Goal: Transaction & Acquisition: Purchase product/service

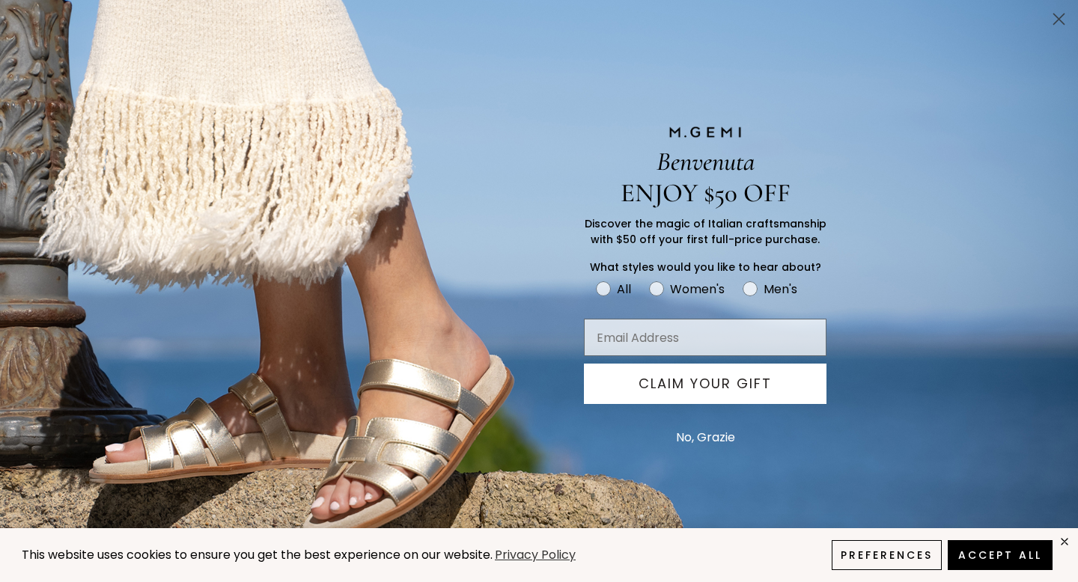
click at [1058, 19] on icon "Close dialog" at bounding box center [1059, 19] width 10 height 10
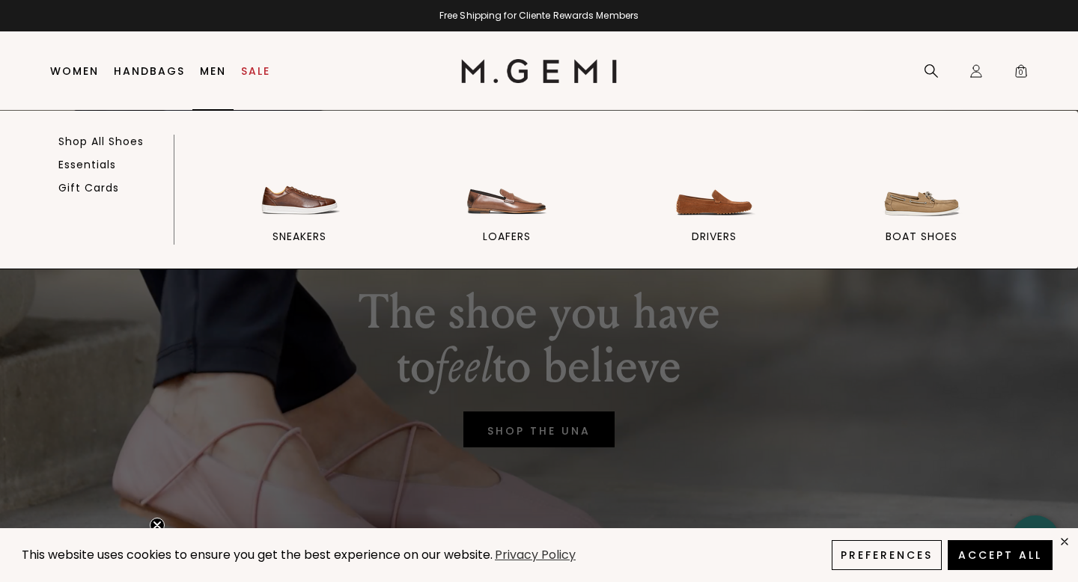
click at [210, 68] on link "Men" at bounding box center [213, 71] width 26 height 12
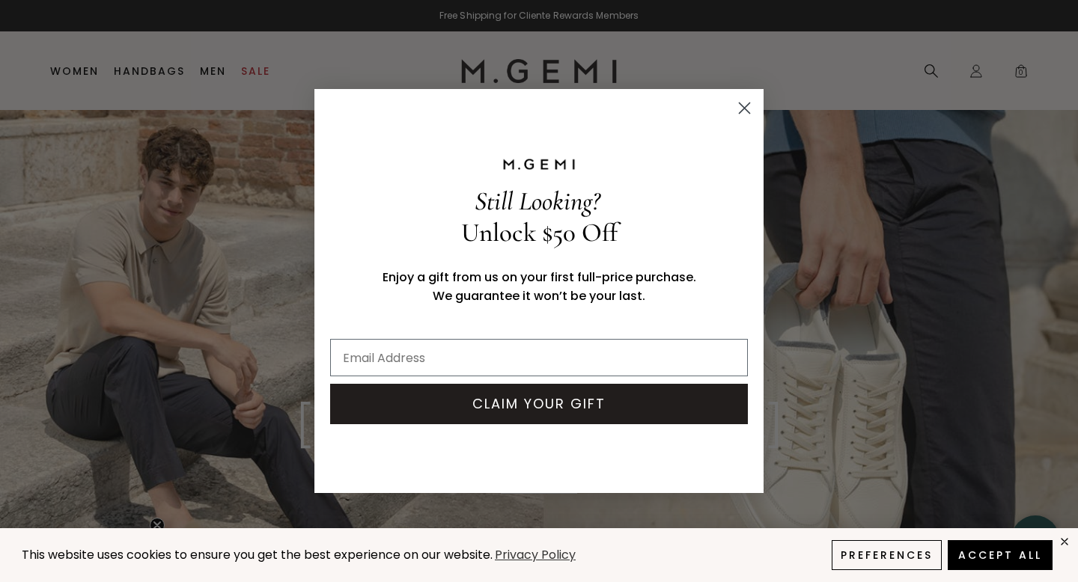
drag, startPoint x: 752, startPoint y: 100, endPoint x: 742, endPoint y: 103, distance: 10.4
click at [747, 100] on circle "Close dialog" at bounding box center [744, 108] width 25 height 25
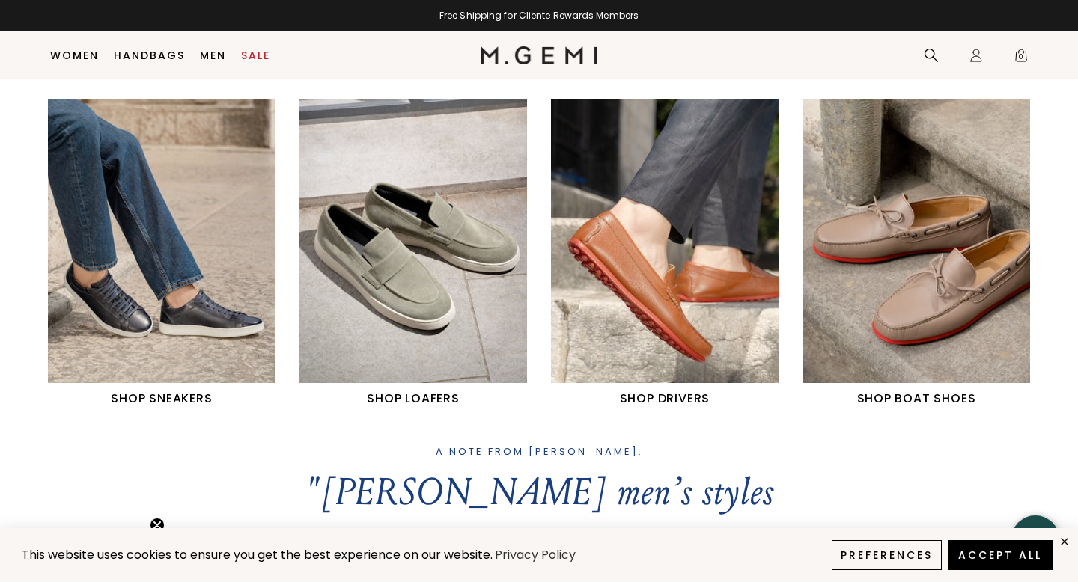
scroll to position [653, 0]
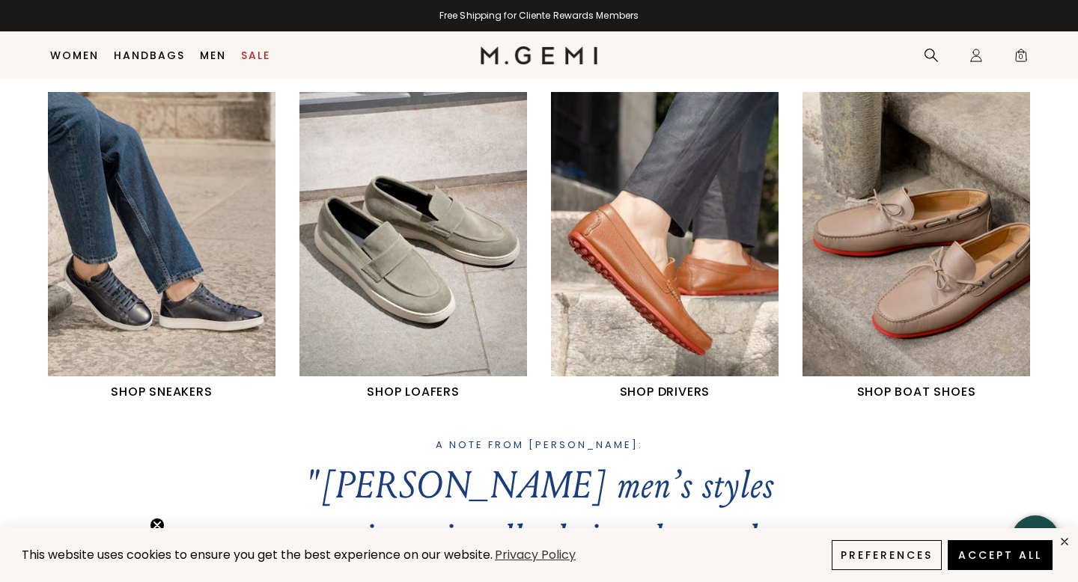
click at [195, 296] on img "1 / 4" at bounding box center [162, 234] width 228 height 284
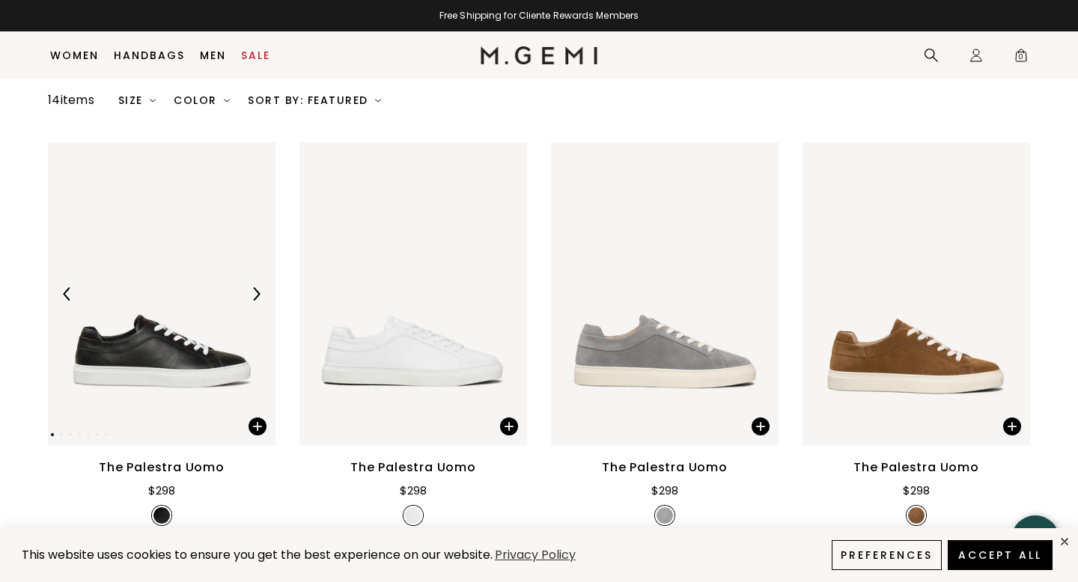
scroll to position [177, 0]
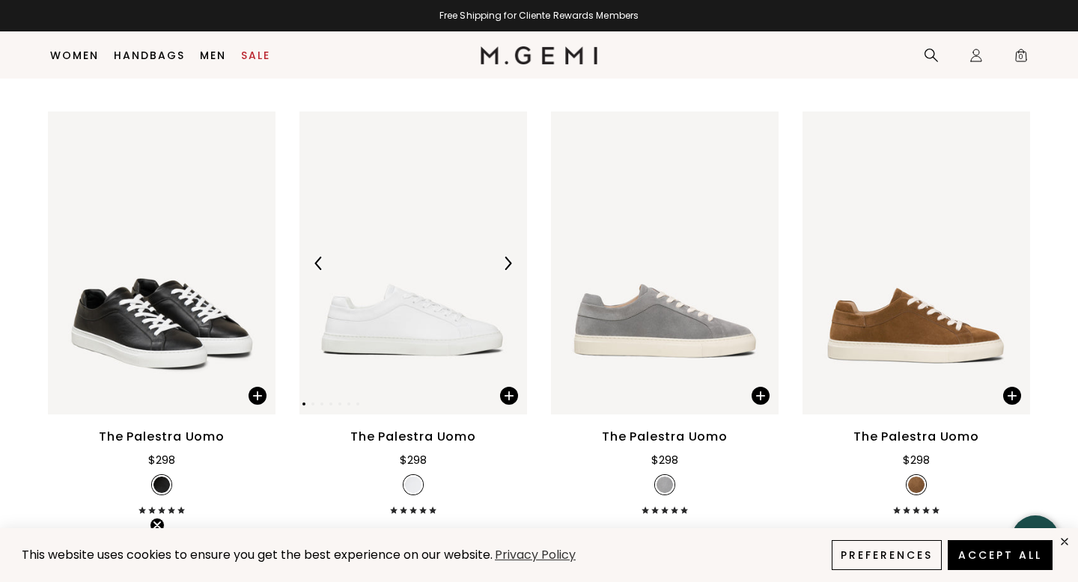
click at [442, 347] on img at bounding box center [413, 263] width 228 height 303
click at [651, 309] on img at bounding box center [665, 263] width 228 height 303
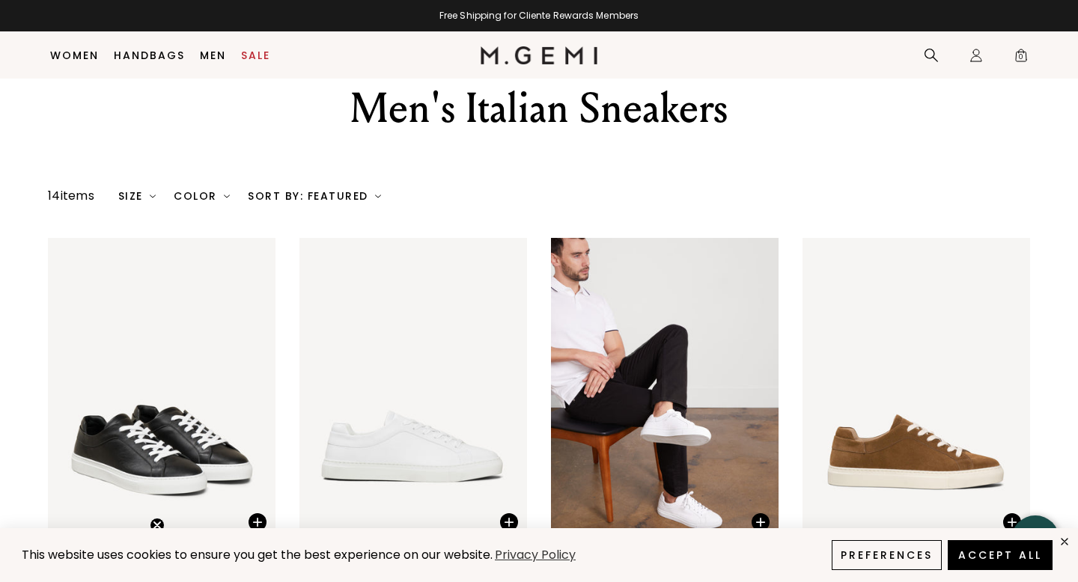
scroll to position [0, 0]
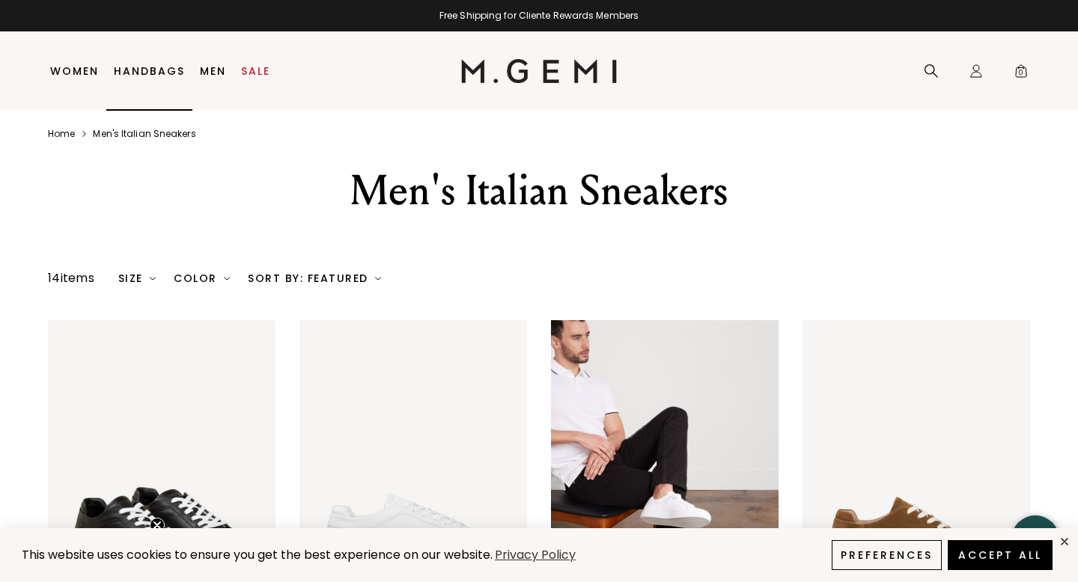
click at [160, 67] on link "Handbags" at bounding box center [149, 71] width 71 height 12
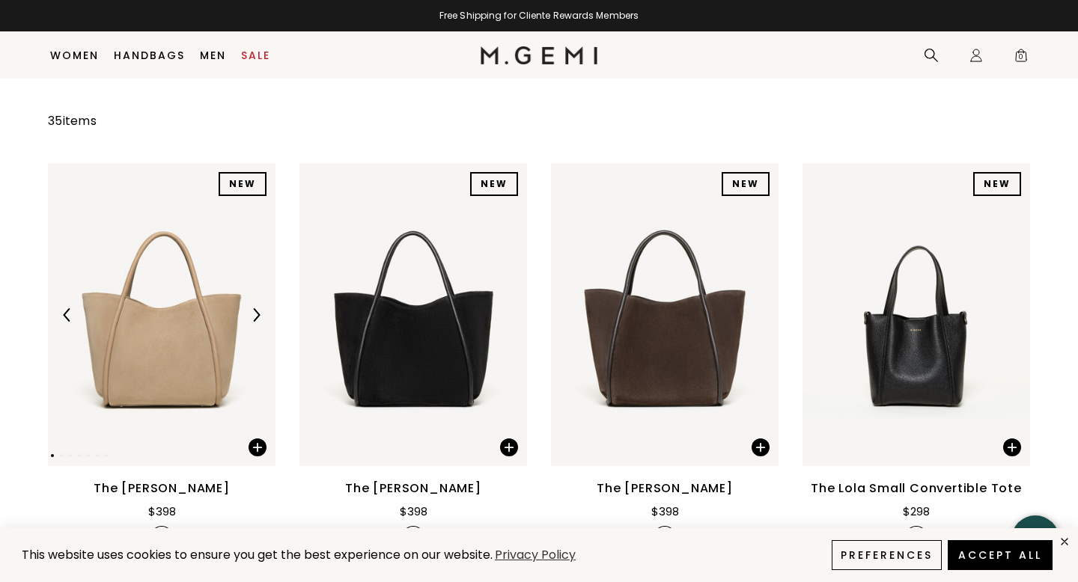
scroll to position [131, 0]
